Goal: Find specific page/section: Find specific page/section

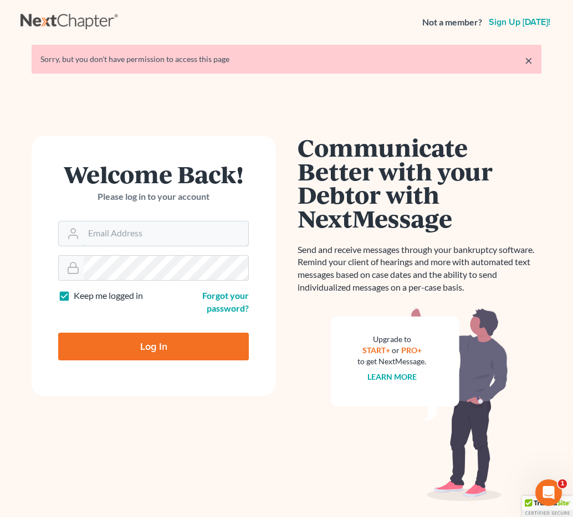
type input "[EMAIL_ADDRESS][DOMAIN_NAME]"
click at [81, 340] on input "Log In" at bounding box center [153, 347] width 190 height 28
type input "Thinking..."
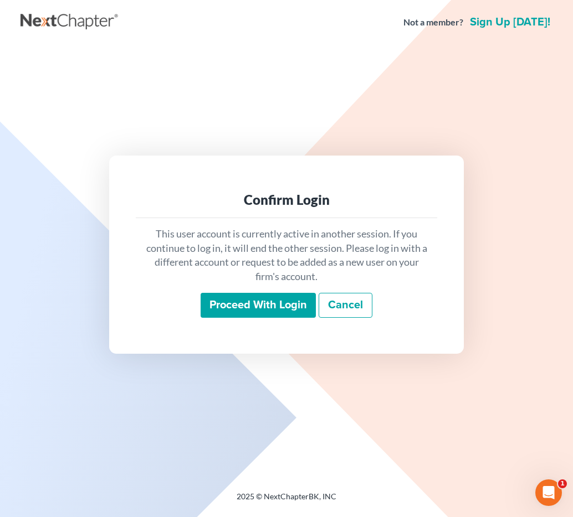
click at [223, 298] on input "Proceed with login" at bounding box center [257, 305] width 115 height 25
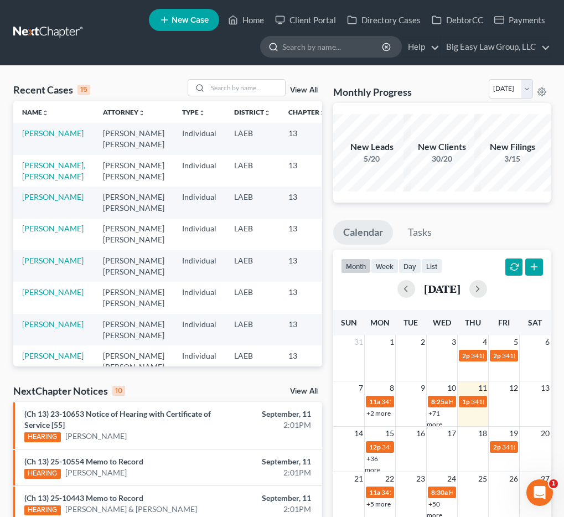
click at [326, 53] on input "search" at bounding box center [332, 47] width 101 height 20
type input "[PERSON_NAME]"
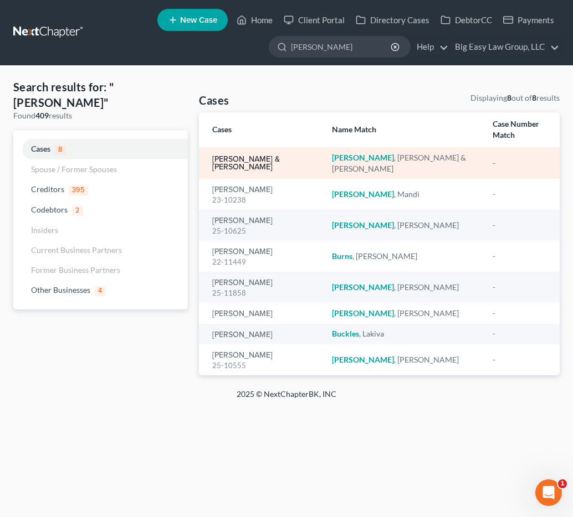
click at [266, 156] on link "[PERSON_NAME] & [PERSON_NAME]" at bounding box center [263, 164] width 102 height 16
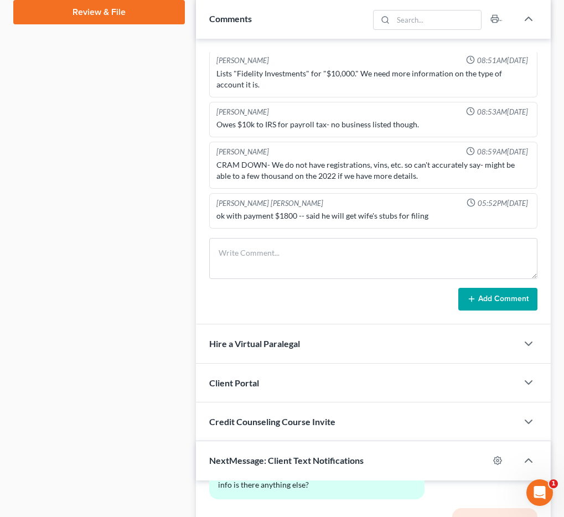
scroll to position [859, 0]
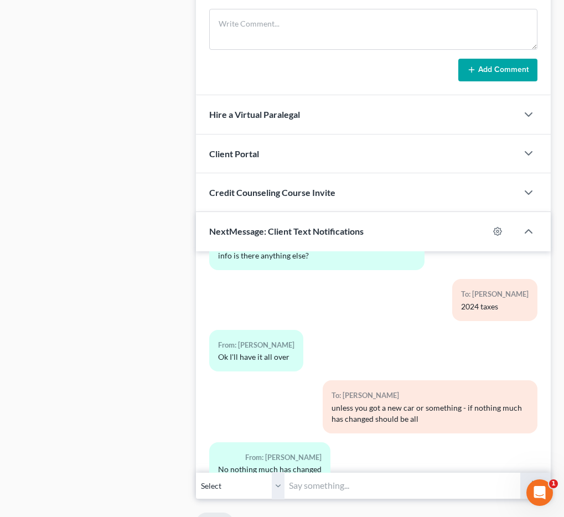
click at [337, 472] on input "text" at bounding box center [402, 485] width 235 height 27
click at [140, 449] on div "Case Dashboard Payments Invoices Payments Payments Credit Report Client Profile" at bounding box center [99, 94] width 183 height 1599
click at [309, 472] on input "text" at bounding box center [402, 485] width 235 height 27
click at [279, 472] on select "Select [PHONE_NUMBER] - [PERSON_NAME] [PHONE_NUMBER] - [PERSON_NAME]" at bounding box center [240, 485] width 89 height 27
click at [426, 472] on input "text" at bounding box center [402, 485] width 235 height 27
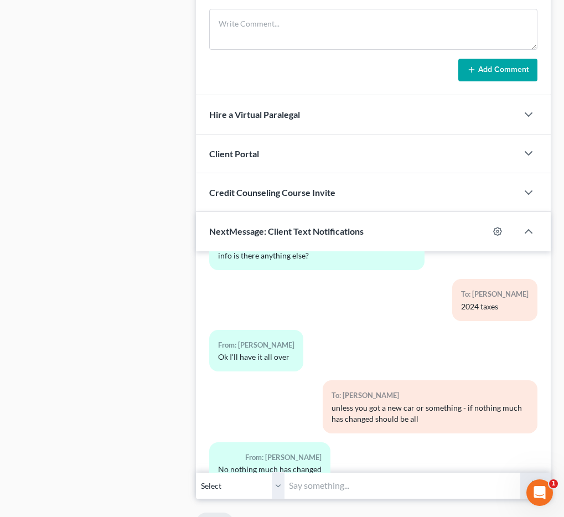
type input "W"
